Goal: Check status: Check status

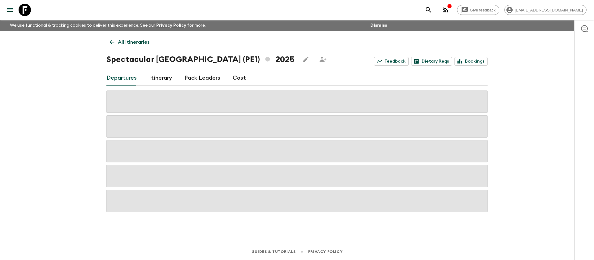
click at [121, 38] on link "All itineraries" at bounding box center [129, 42] width 46 height 12
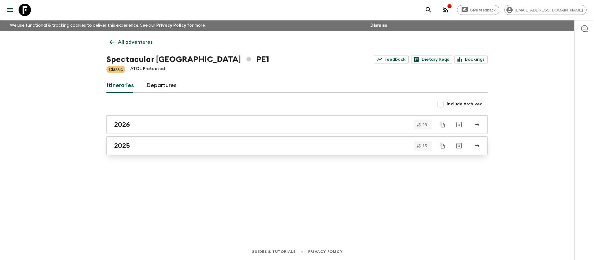
click at [145, 142] on div "2025" at bounding box center [291, 145] width 354 height 8
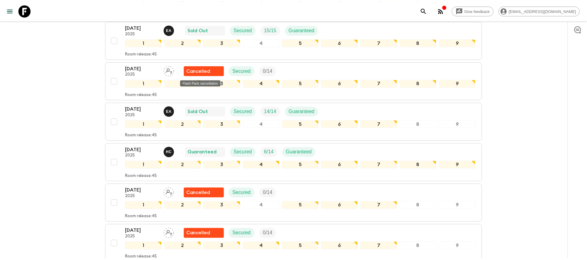
scroll to position [279, 0]
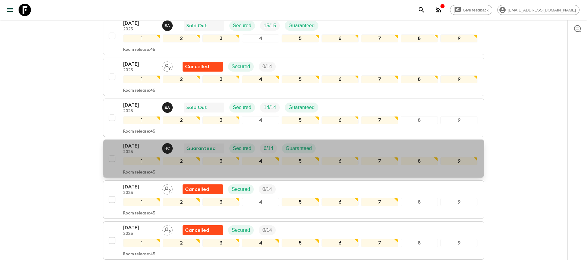
click at [286, 145] on p "Guaranteed" at bounding box center [299, 148] width 26 height 7
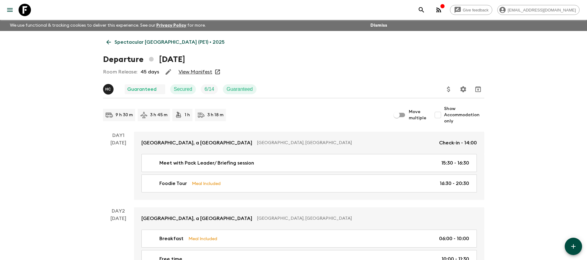
click at [199, 71] on link "View Manifest" at bounding box center [196, 72] width 34 height 6
